Goal: Information Seeking & Learning: Understand process/instructions

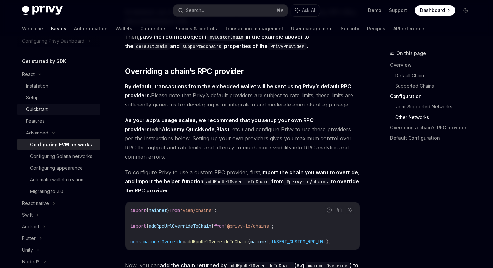
scroll to position [76, 0]
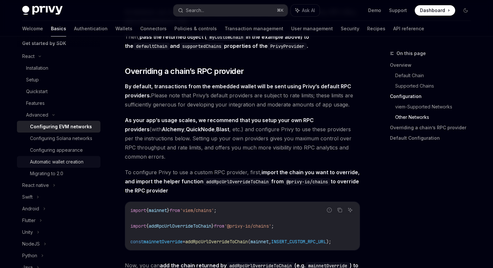
click at [78, 164] on div "Automatic wallet creation" at bounding box center [56, 162] width 53 height 8
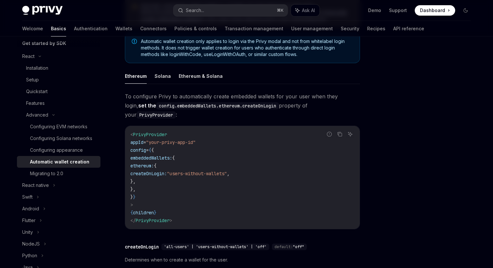
scroll to position [86, 0]
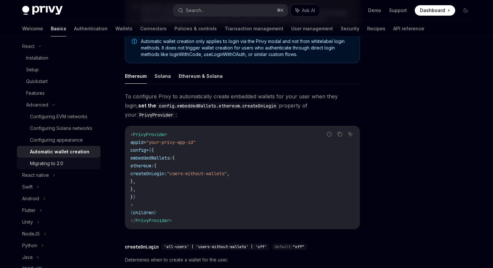
click at [65, 163] on div "Migrating to 2.0" at bounding box center [63, 164] width 67 height 8
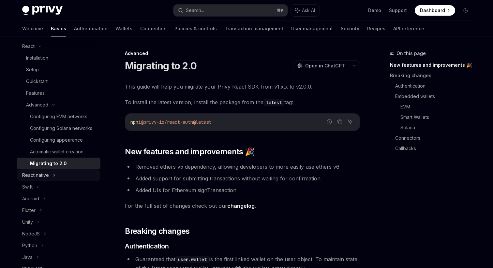
click at [55, 172] on div "React native" at bounding box center [58, 176] width 83 height 12
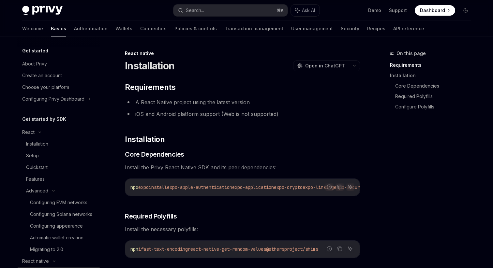
click at [40, 125] on div "Get started by SDK React Installation Setup Quickstart Features Advanced Config…" at bounding box center [58, 267] width 83 height 305
click at [115, 28] on link "Wallets" at bounding box center [123, 29] width 17 height 16
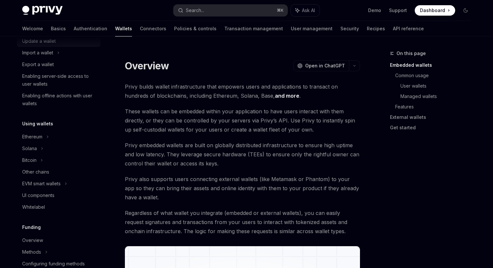
scroll to position [112, 0]
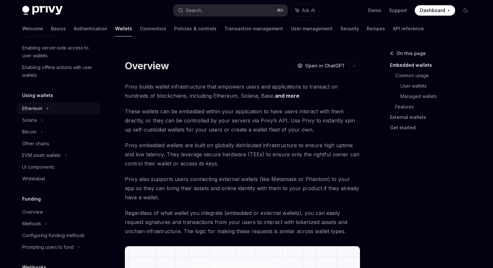
click at [56, 112] on div "Ethereum" at bounding box center [58, 109] width 83 height 12
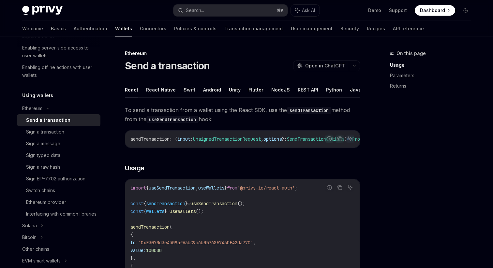
click at [63, 123] on div "Send a transaction" at bounding box center [48, 120] width 44 height 8
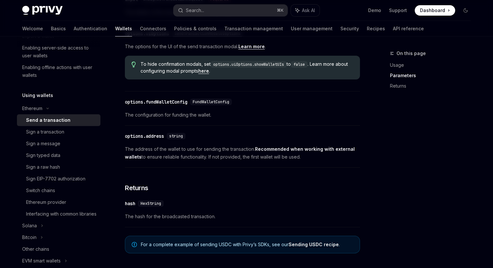
scroll to position [423, 0]
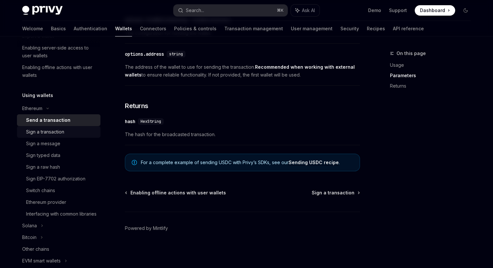
click at [67, 135] on div "Sign a transaction" at bounding box center [61, 132] width 70 height 8
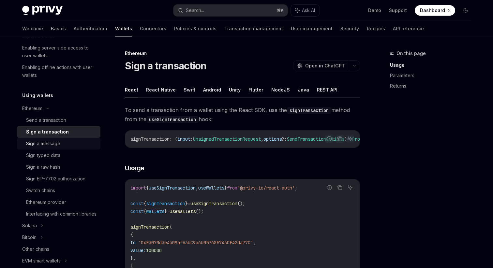
click at [66, 140] on div "Sign a message" at bounding box center [61, 144] width 70 height 8
type textarea "*"
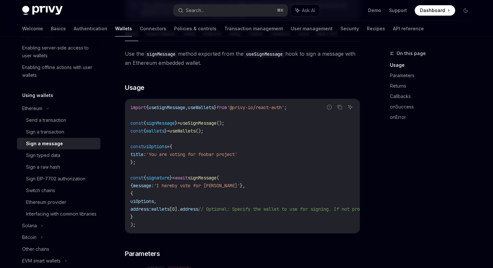
scroll to position [136, 0]
